Goal: Transaction & Acquisition: Purchase product/service

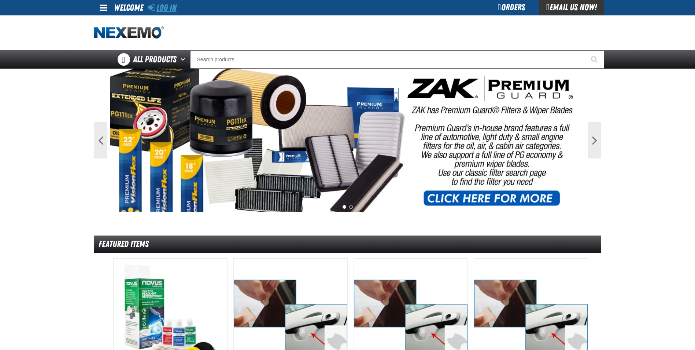
click at [161, 4] on link "Log In" at bounding box center [162, 8] width 29 height 10
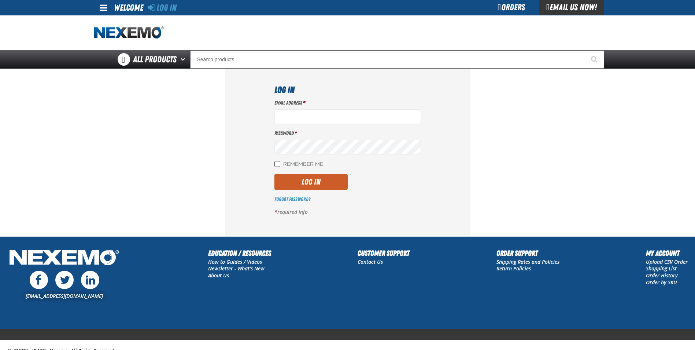
type input "[EMAIL_ADDRESS][DOMAIN_NAME]"
drag, startPoint x: 277, startPoint y: 166, endPoint x: 281, endPoint y: 164, distance: 5.2
click at [277, 166] on input "Remember Me" at bounding box center [278, 164] width 6 height 6
checkbox input "true"
click at [299, 181] on button "Log In" at bounding box center [311, 182] width 73 height 16
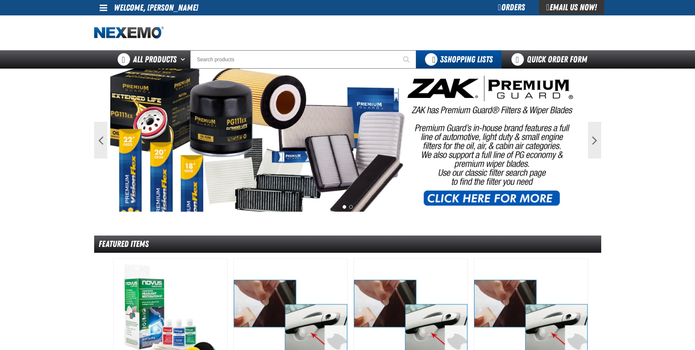
click at [497, 10] on div "Orders" at bounding box center [511, 7] width 55 height 15
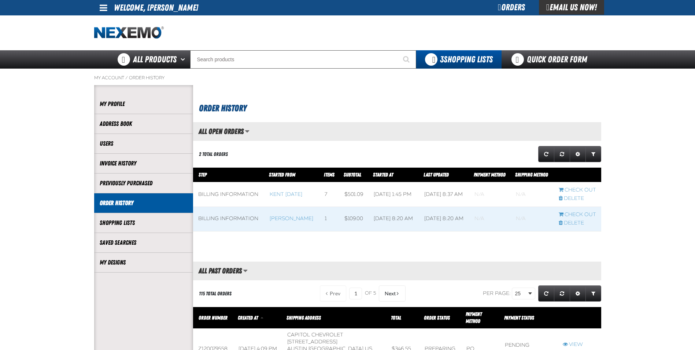
scroll to position [0, 0]
click at [140, 186] on link "Previously Purchased" at bounding box center [144, 183] width 88 height 8
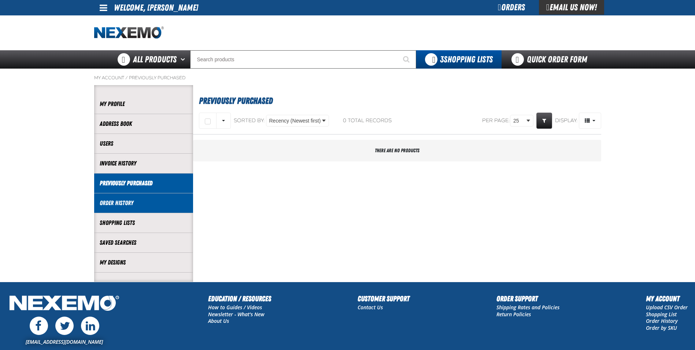
click at [141, 206] on link "Order History" at bounding box center [144, 203] width 88 height 8
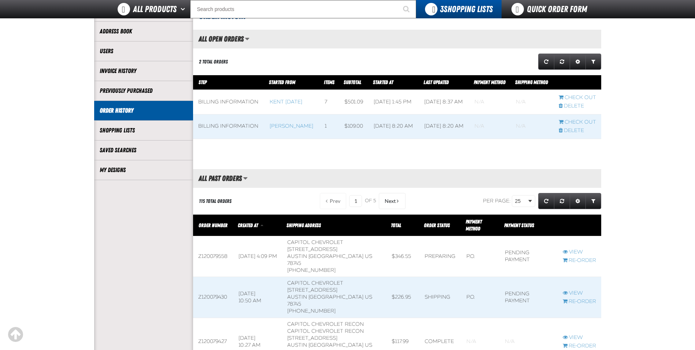
scroll to position [73, 0]
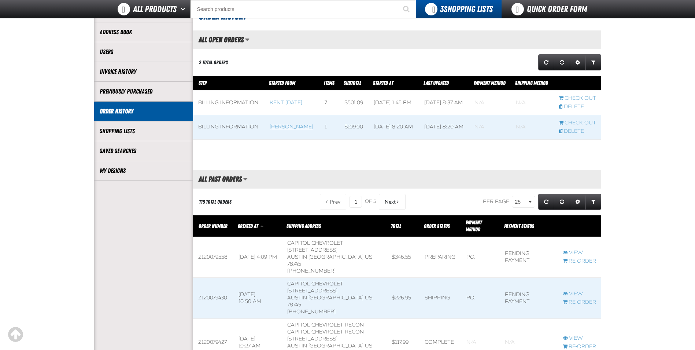
click at [270, 130] on link "[PERSON_NAME]" at bounding box center [292, 127] width 44 height 6
click at [578, 249] on link "View" at bounding box center [579, 252] width 33 height 7
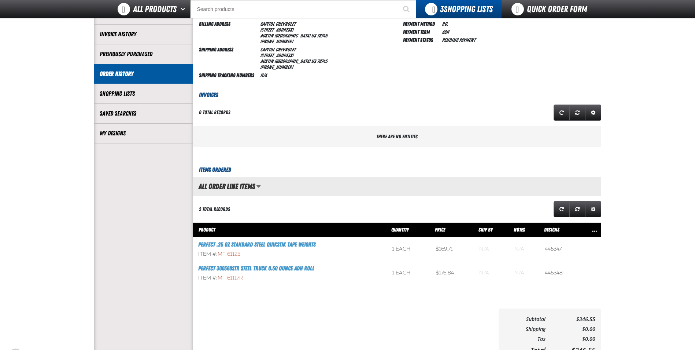
scroll to position [110, 0]
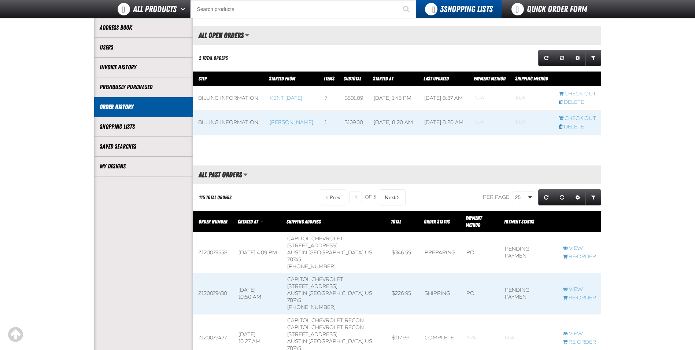
scroll to position [73, 0]
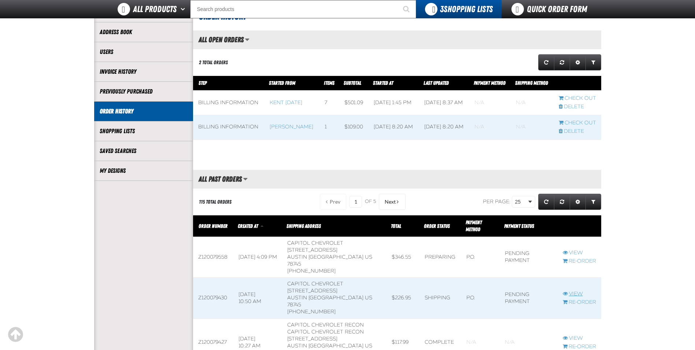
click at [572, 290] on link "View" at bounding box center [579, 293] width 33 height 7
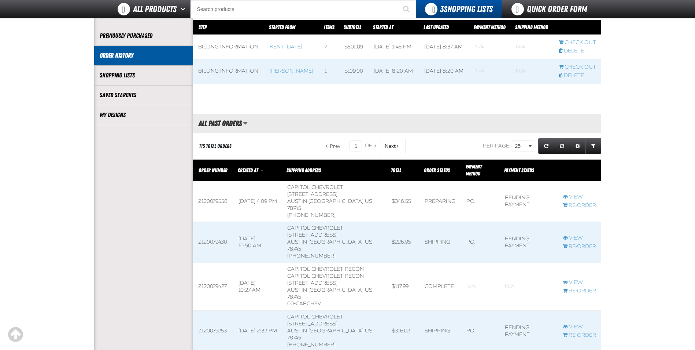
scroll to position [147, 0]
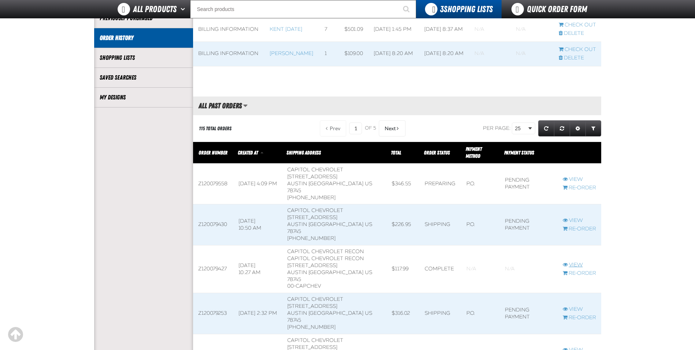
click at [576, 261] on link "View" at bounding box center [579, 264] width 33 height 7
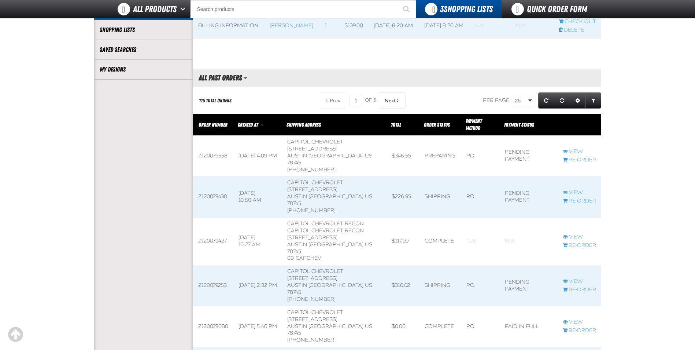
scroll to position [188, 0]
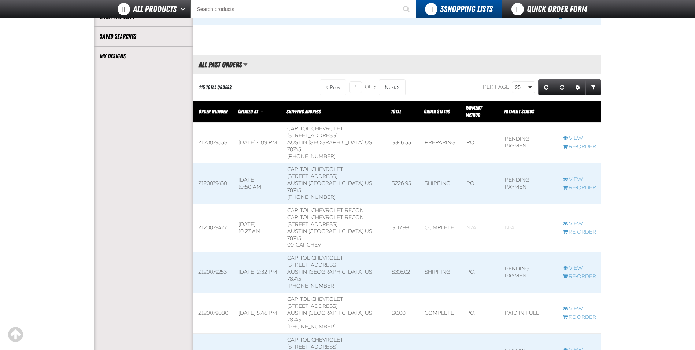
click at [571, 265] on link "View" at bounding box center [579, 268] width 33 height 7
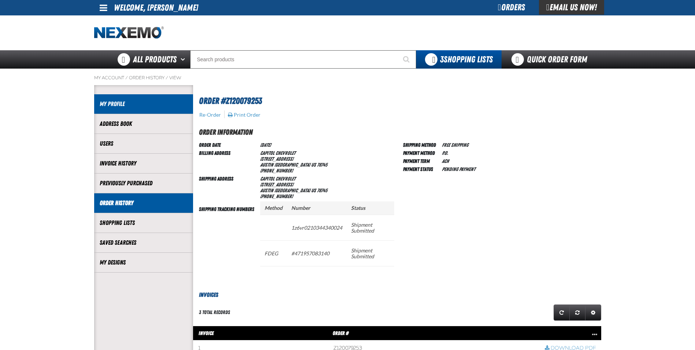
click at [117, 108] on link "My Profile" at bounding box center [144, 104] width 88 height 8
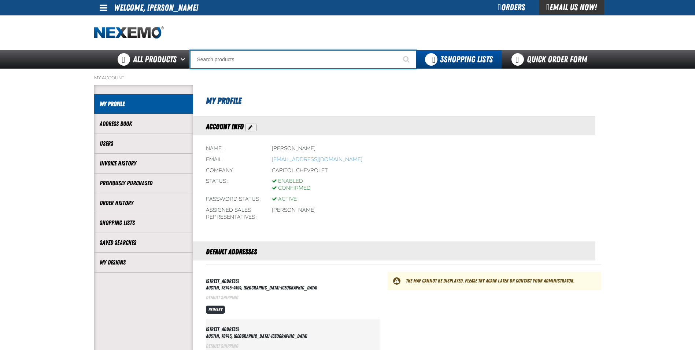
click at [299, 61] on input "Search" at bounding box center [303, 59] width 226 height 18
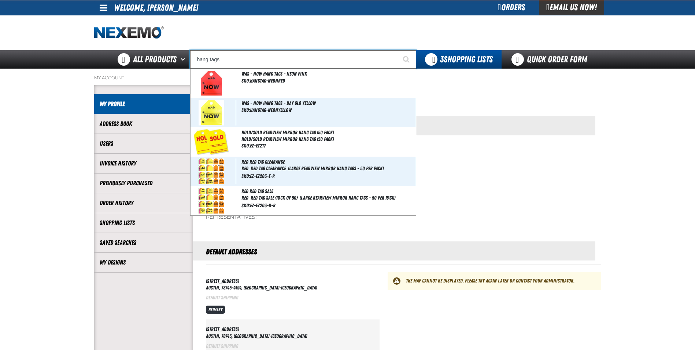
type input "hang tags"
click at [398, 50] on button "Start Searching" at bounding box center [407, 59] width 18 height 18
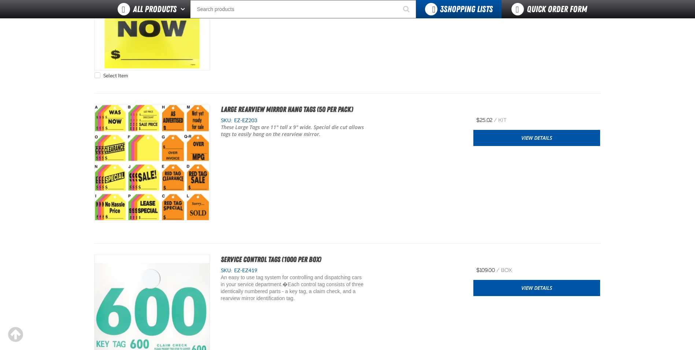
scroll to position [440, 0]
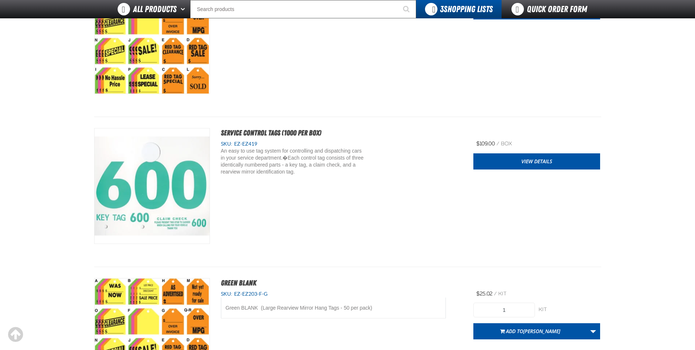
click at [238, 146] on span "EZ-EZ419" at bounding box center [244, 144] width 25 height 6
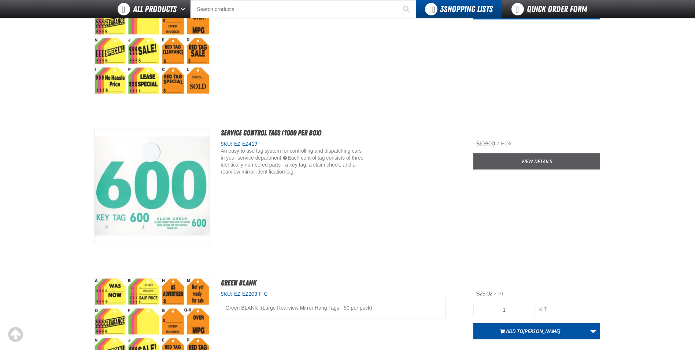
click at [508, 169] on link "View Details" at bounding box center [537, 161] width 127 height 16
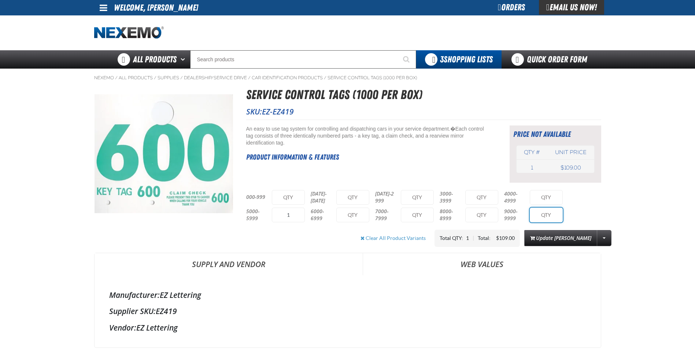
click at [538, 216] on input "text" at bounding box center [546, 214] width 33 height 15
type input "1"
click at [293, 214] on input "1" at bounding box center [288, 214] width 33 height 15
click at [547, 236] on button "Update Jorge Rocha" at bounding box center [560, 238] width 73 height 16
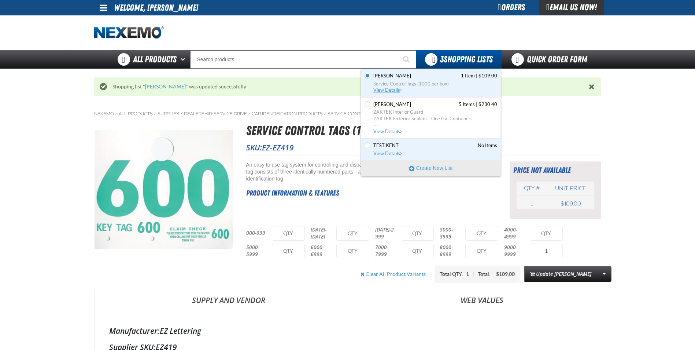
click at [394, 88] on span "View Details" at bounding box center [388, 89] width 30 height 5
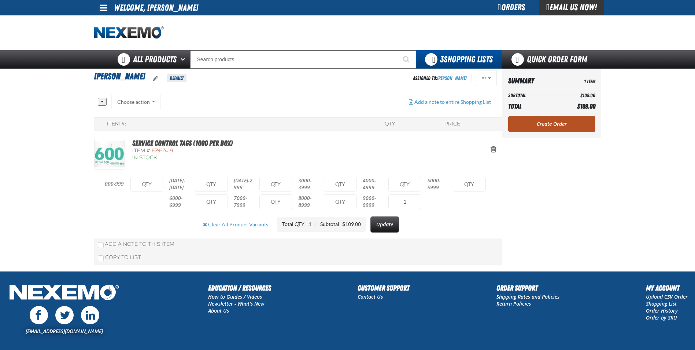
click at [567, 120] on link "Create Order" at bounding box center [551, 124] width 87 height 16
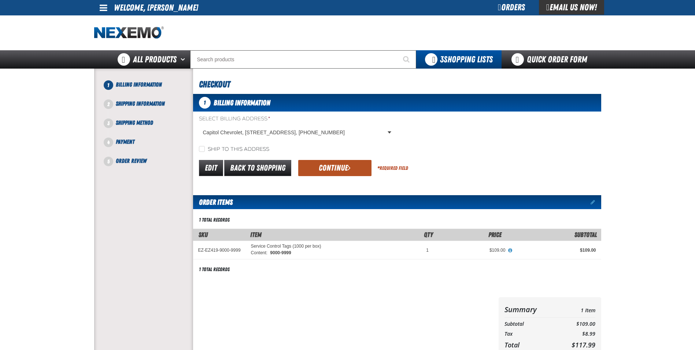
click at [321, 173] on button "Continue" at bounding box center [334, 168] width 73 height 16
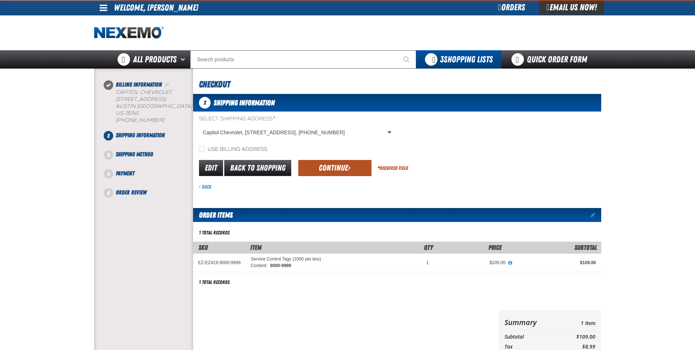
click at [323, 172] on button "Continue" at bounding box center [334, 168] width 73 height 16
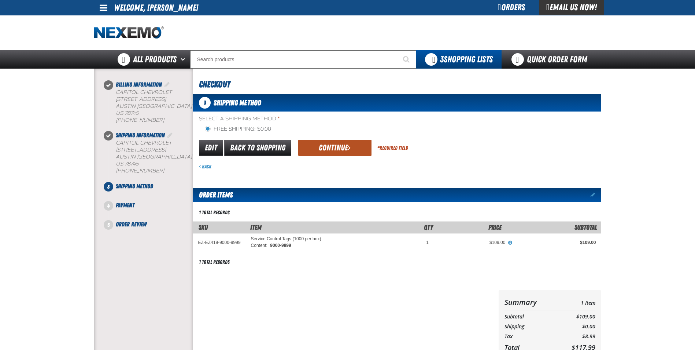
click at [333, 154] on button "Continue" at bounding box center [334, 148] width 73 height 16
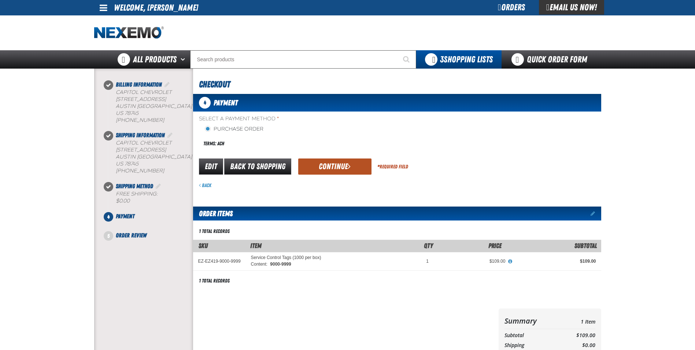
click at [325, 171] on button "Continue" at bounding box center [334, 166] width 73 height 16
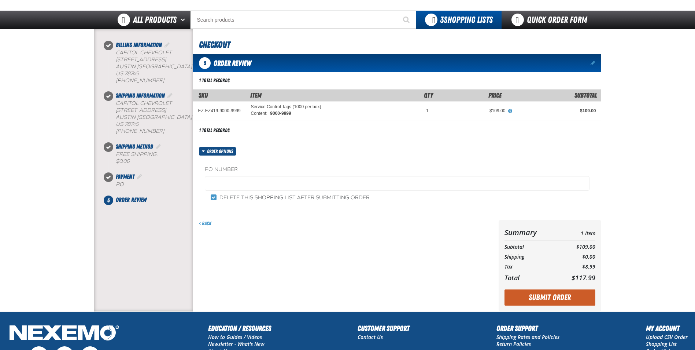
scroll to position [123, 0]
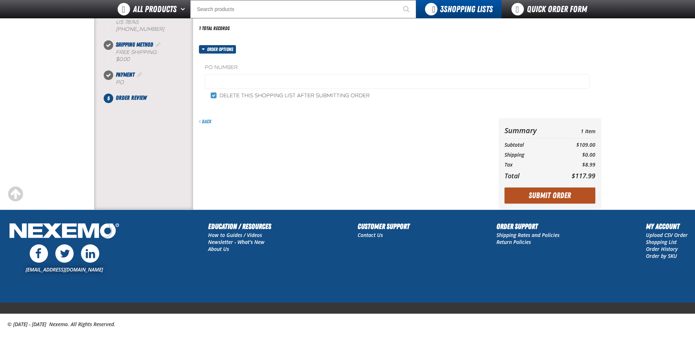
click at [539, 190] on button "Submit Order" at bounding box center [550, 195] width 91 height 16
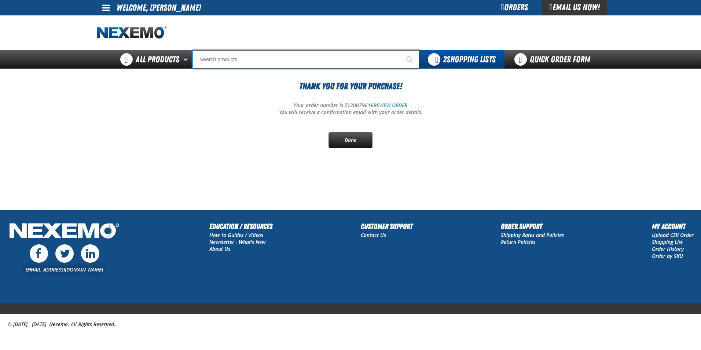
click at [236, 62] on input "Search" at bounding box center [306, 59] width 226 height 18
